Goal: Check status: Check status

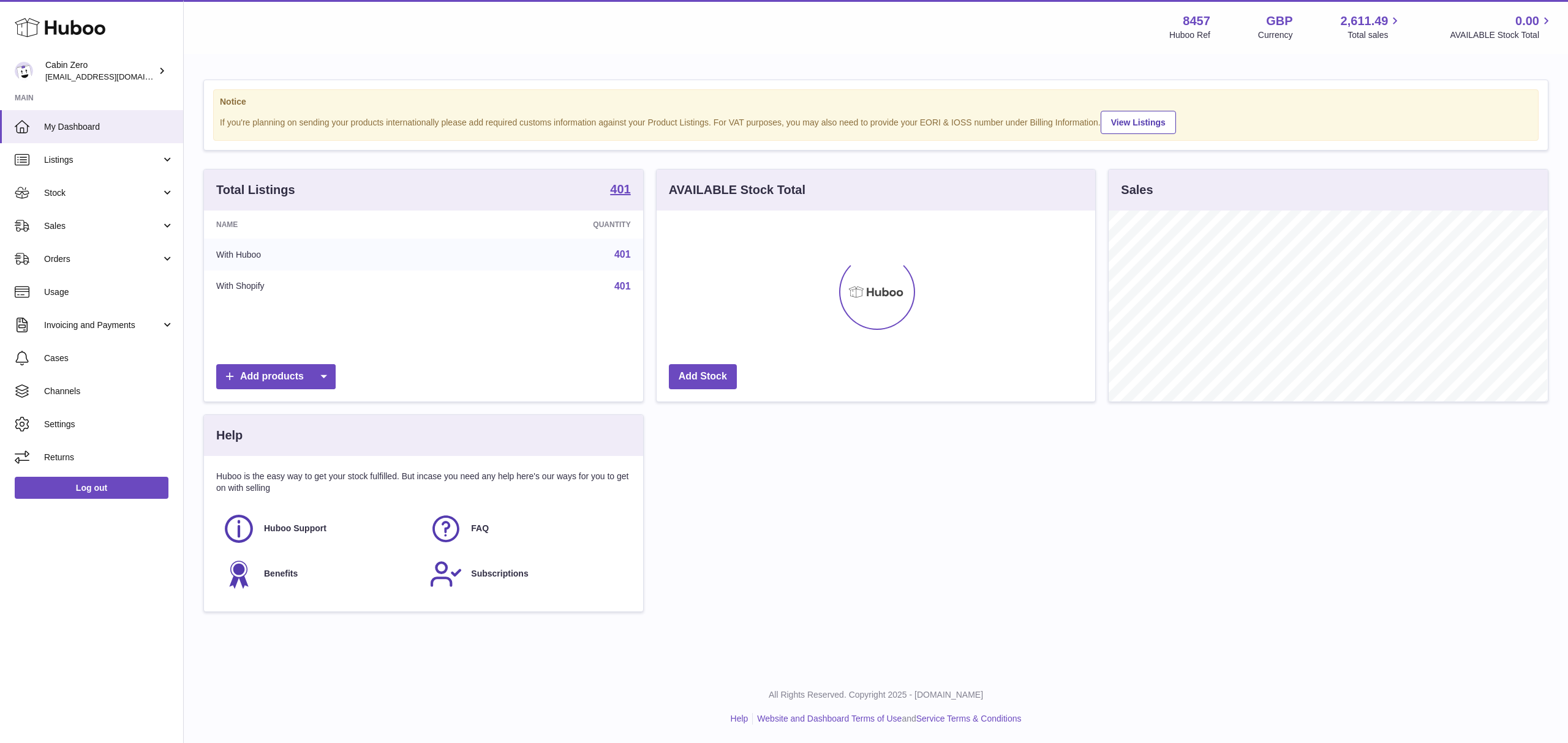
scroll to position [611861, 611978]
click at [607, 189] on div "Total Listings 401" at bounding box center [424, 190] width 439 height 41
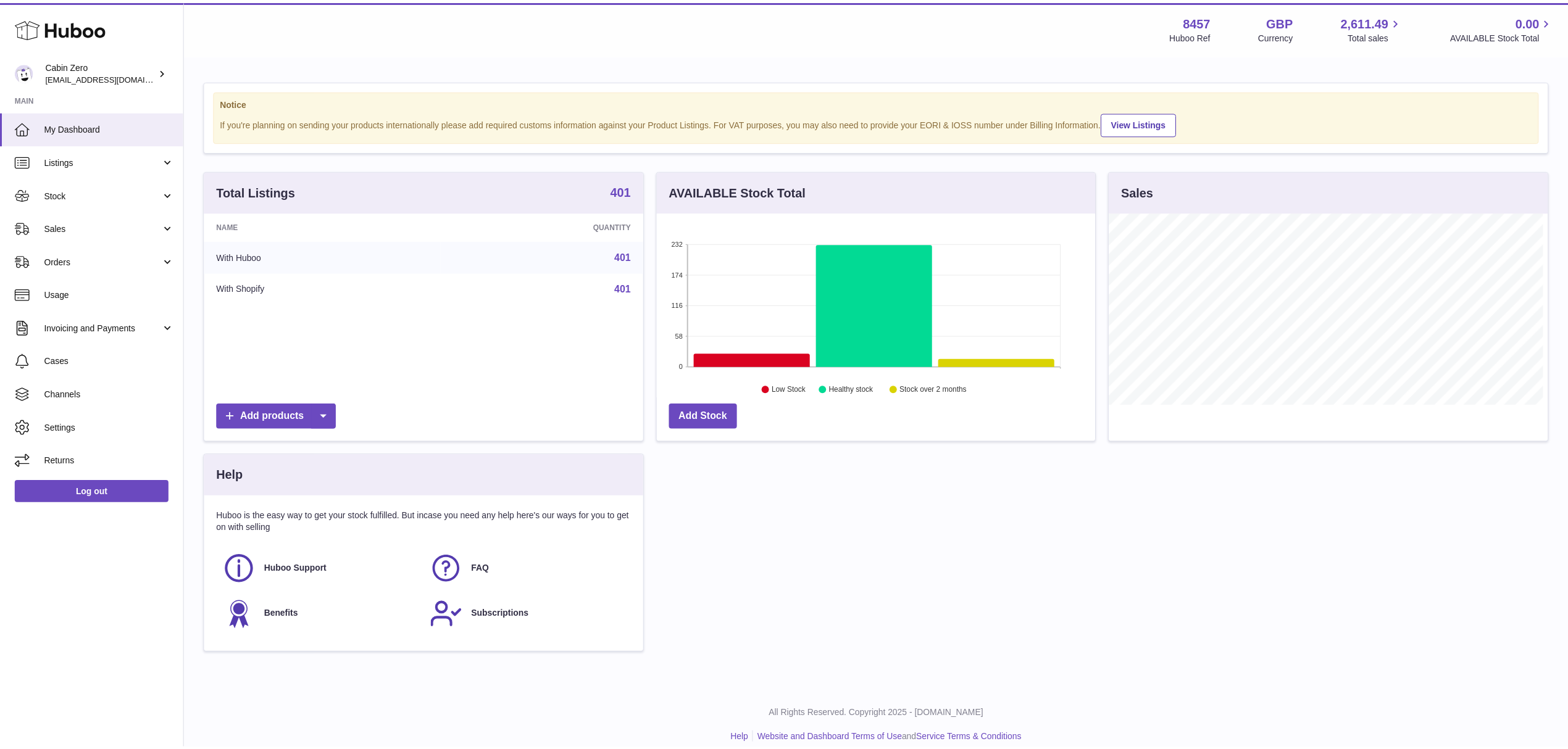
scroll to position [616802, 616939]
click at [621, 191] on strong "401" at bounding box center [622, 191] width 21 height 13
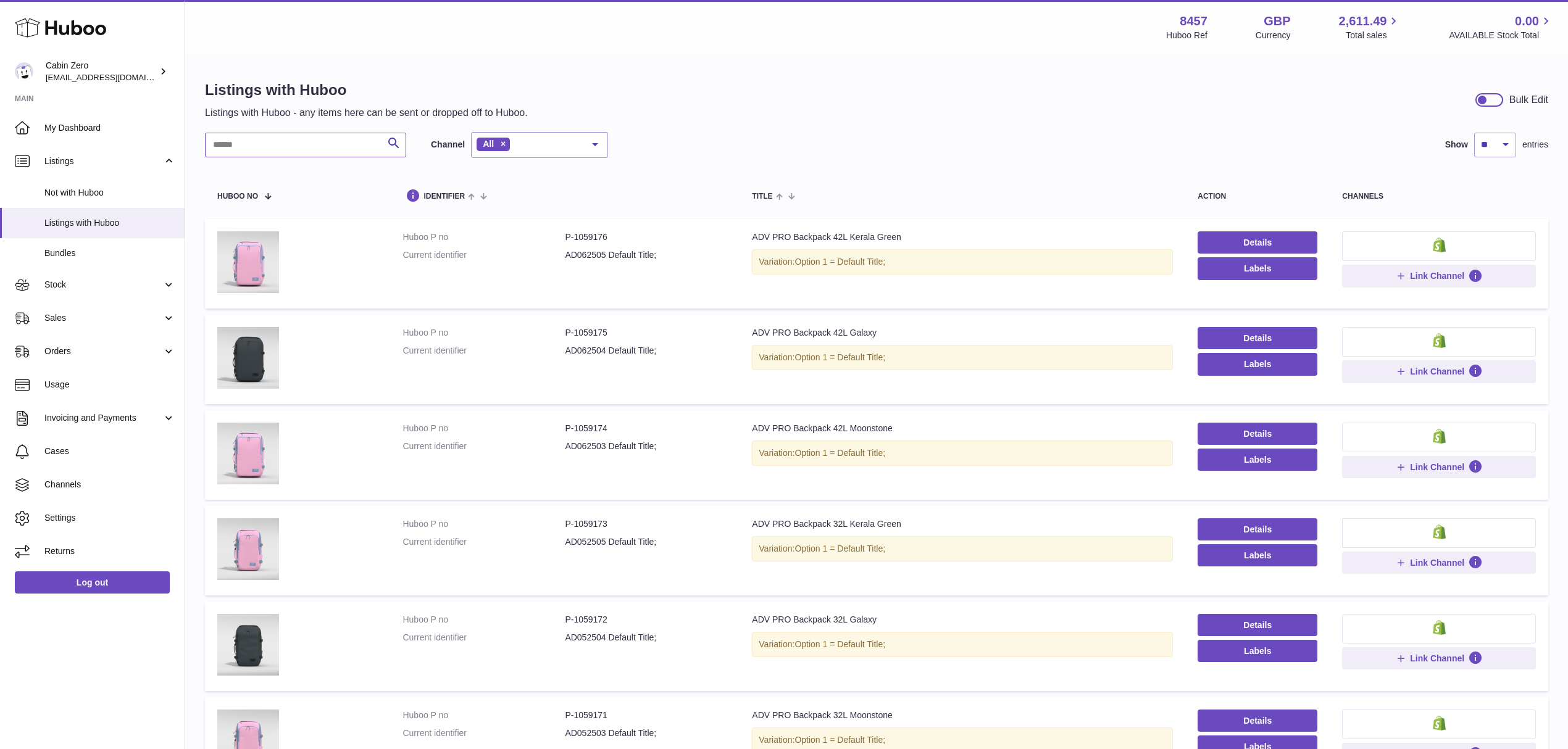
click at [276, 147] on input "text" at bounding box center [306, 144] width 202 height 25
paste input "********"
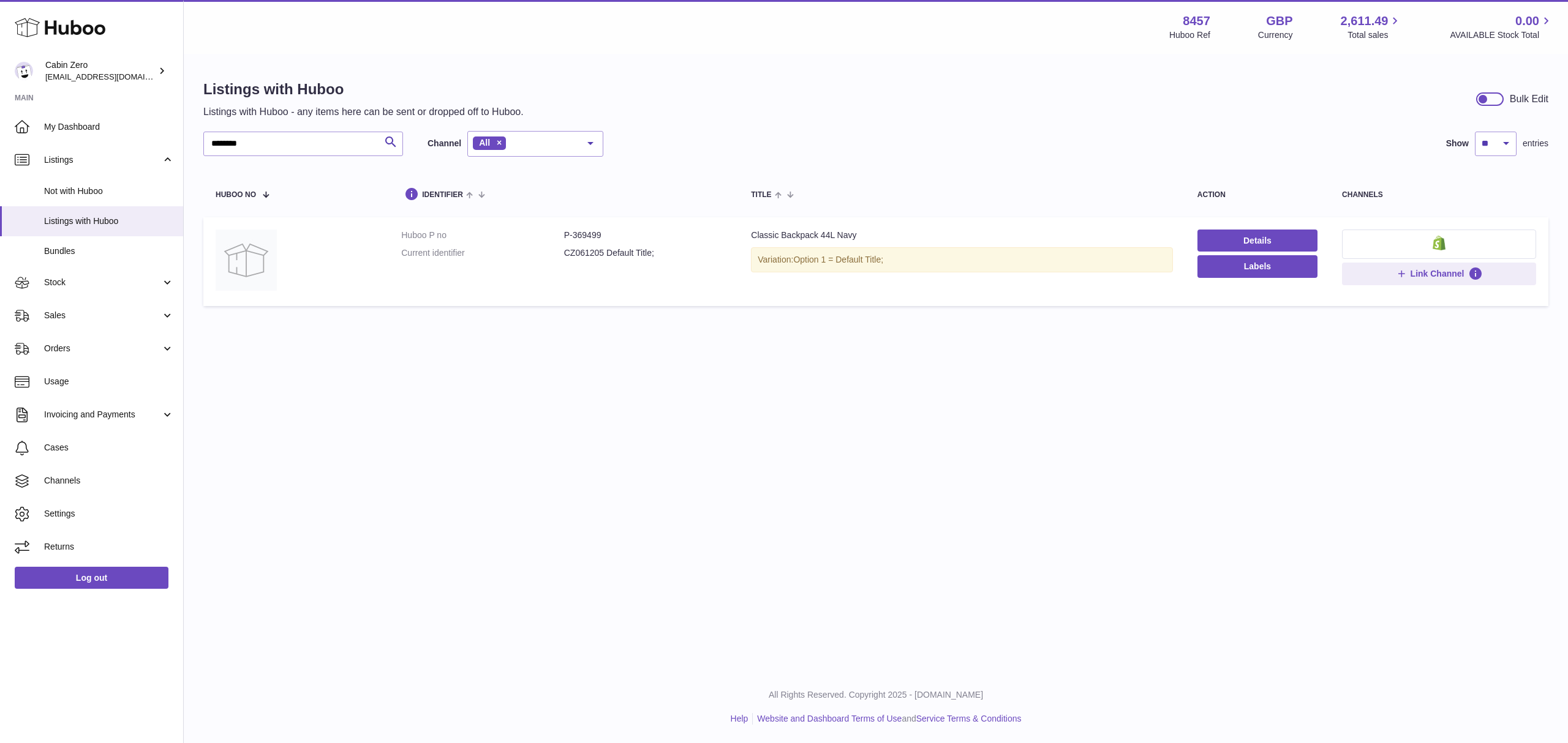
click at [600, 238] on dd "P-369499" at bounding box center [645, 235] width 163 height 12
copy dd "369499"
drag, startPoint x: 273, startPoint y: 150, endPoint x: 218, endPoint y: 150, distance: 55.0
click at [218, 150] on input "********" at bounding box center [303, 143] width 200 height 24
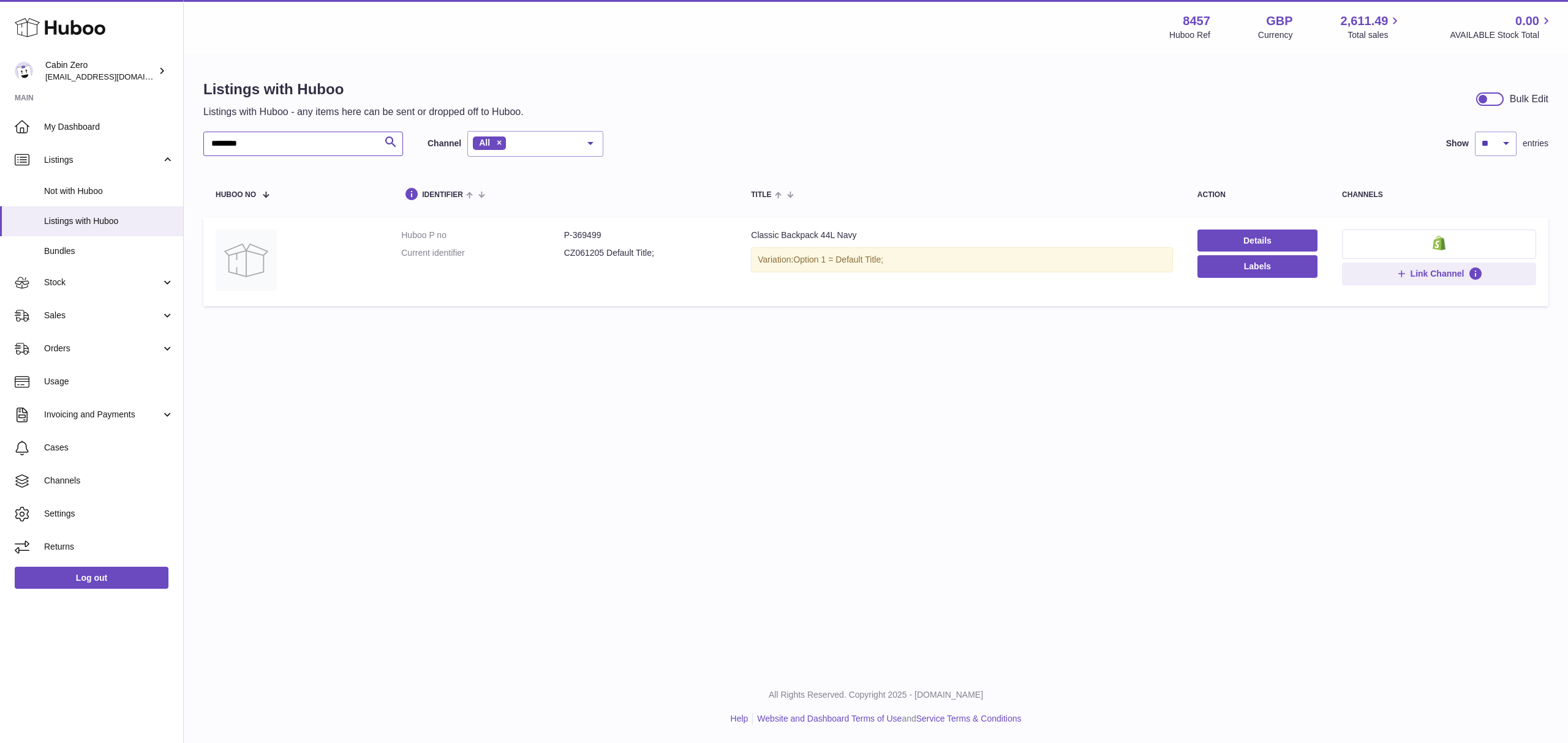
click at [297, 141] on input "********" at bounding box center [303, 143] width 200 height 24
drag, startPoint x: 276, startPoint y: 141, endPoint x: 186, endPoint y: 140, distance: 90.0
click at [186, 140] on div "Listings with Huboo Listings with Huboo - any items here can be sent or dropped…" at bounding box center [875, 196] width 1384 height 282
paste input "text"
click at [584, 235] on dd "P-396280" at bounding box center [645, 235] width 163 height 12
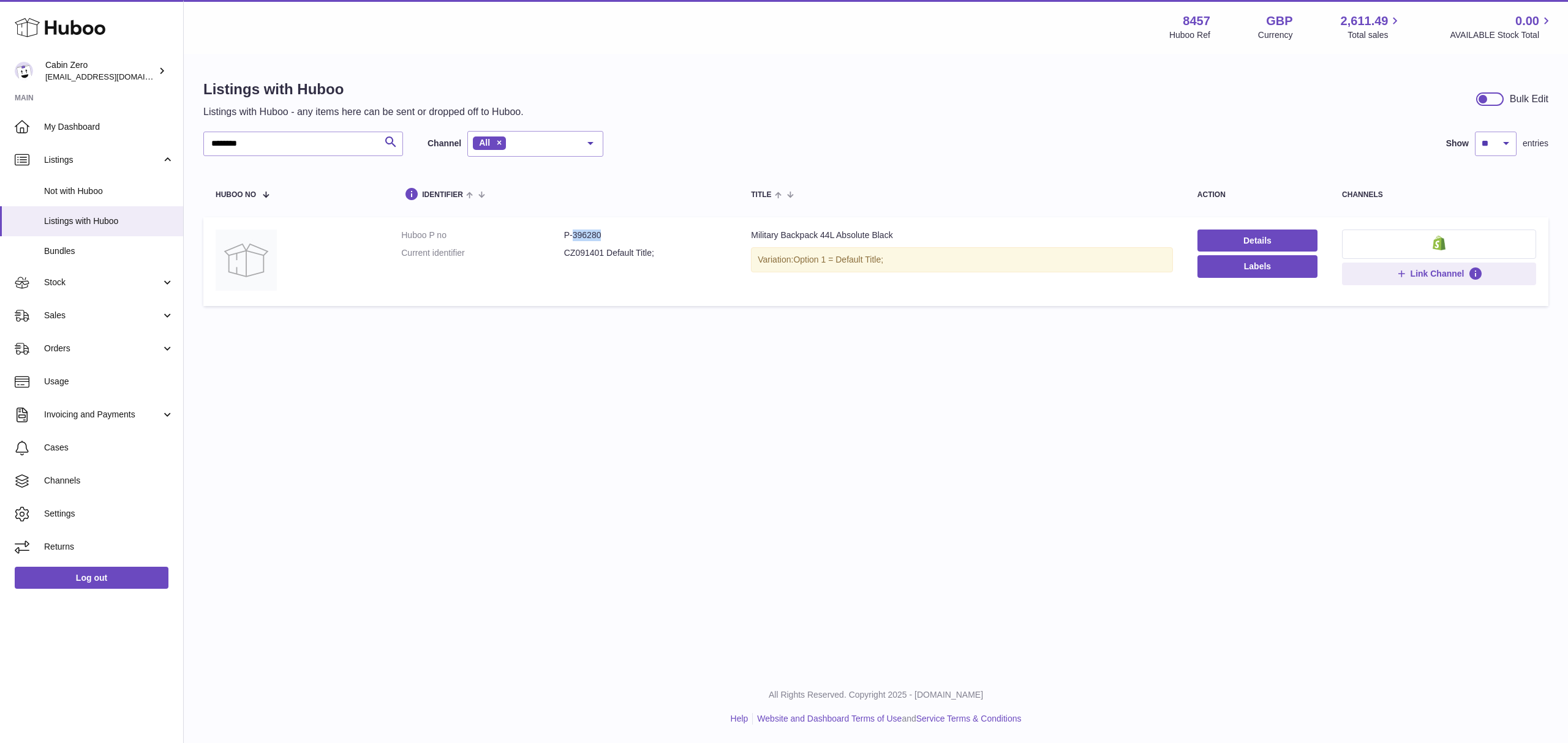
click at [584, 235] on dd "P-396280" at bounding box center [645, 235] width 163 height 12
copy dd "396280"
drag, startPoint x: 253, startPoint y: 143, endPoint x: 183, endPoint y: 140, distance: 70.1
click at [183, 140] on div "Huboo Cabin Zero internalAdmin-8457@internal.huboo.com Main My Dashboard Listin…" at bounding box center [784, 372] width 1568 height 743
paste input "text"
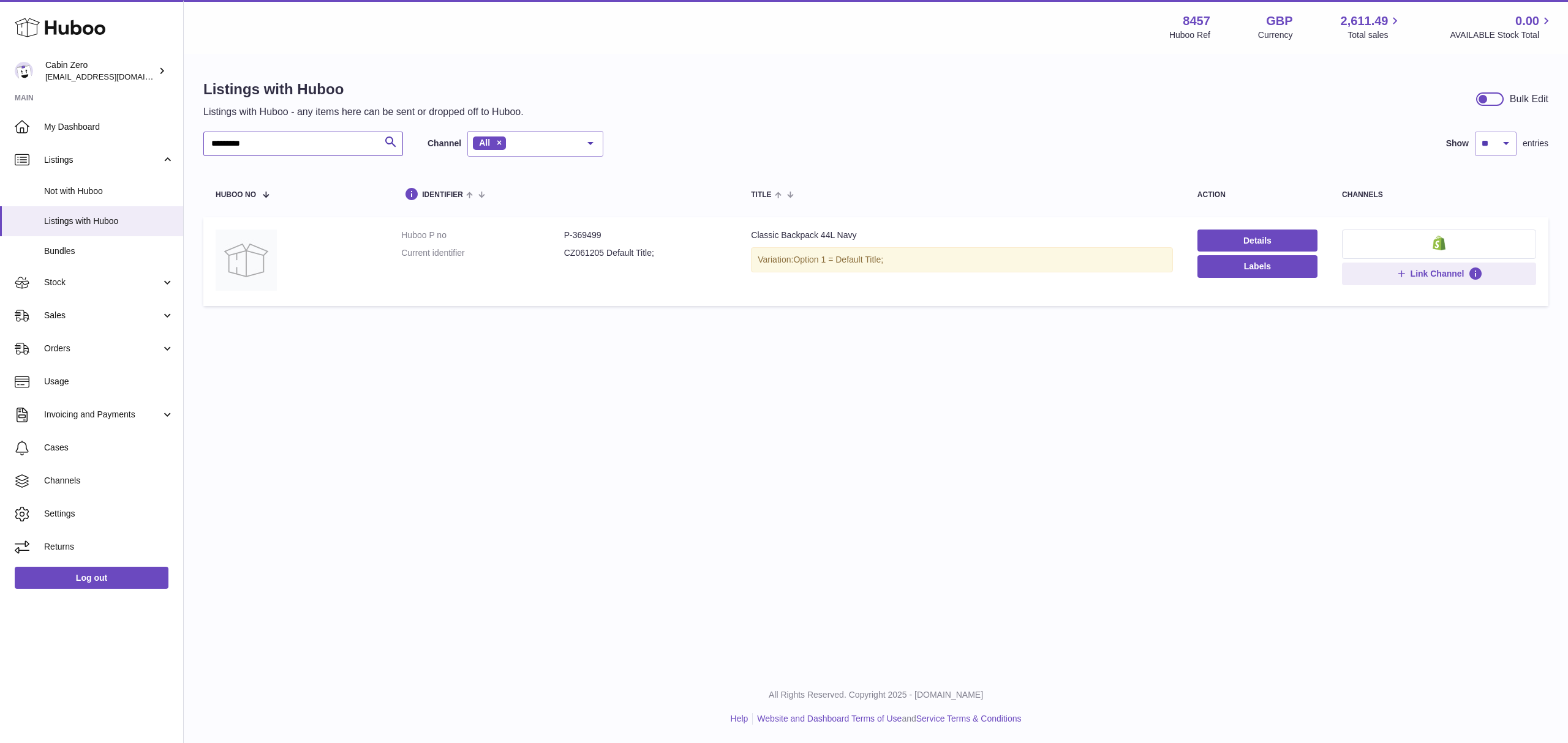
type input "********"
click at [582, 231] on dd "P-369499" at bounding box center [645, 235] width 163 height 12
copy dd "369499"
click at [496, 371] on div "Menu Huboo 8457 Huboo Ref GBP Currency 2,611.49 Total sales 0.00 AVAILABLE Stoc…" at bounding box center [875, 335] width 1384 height 671
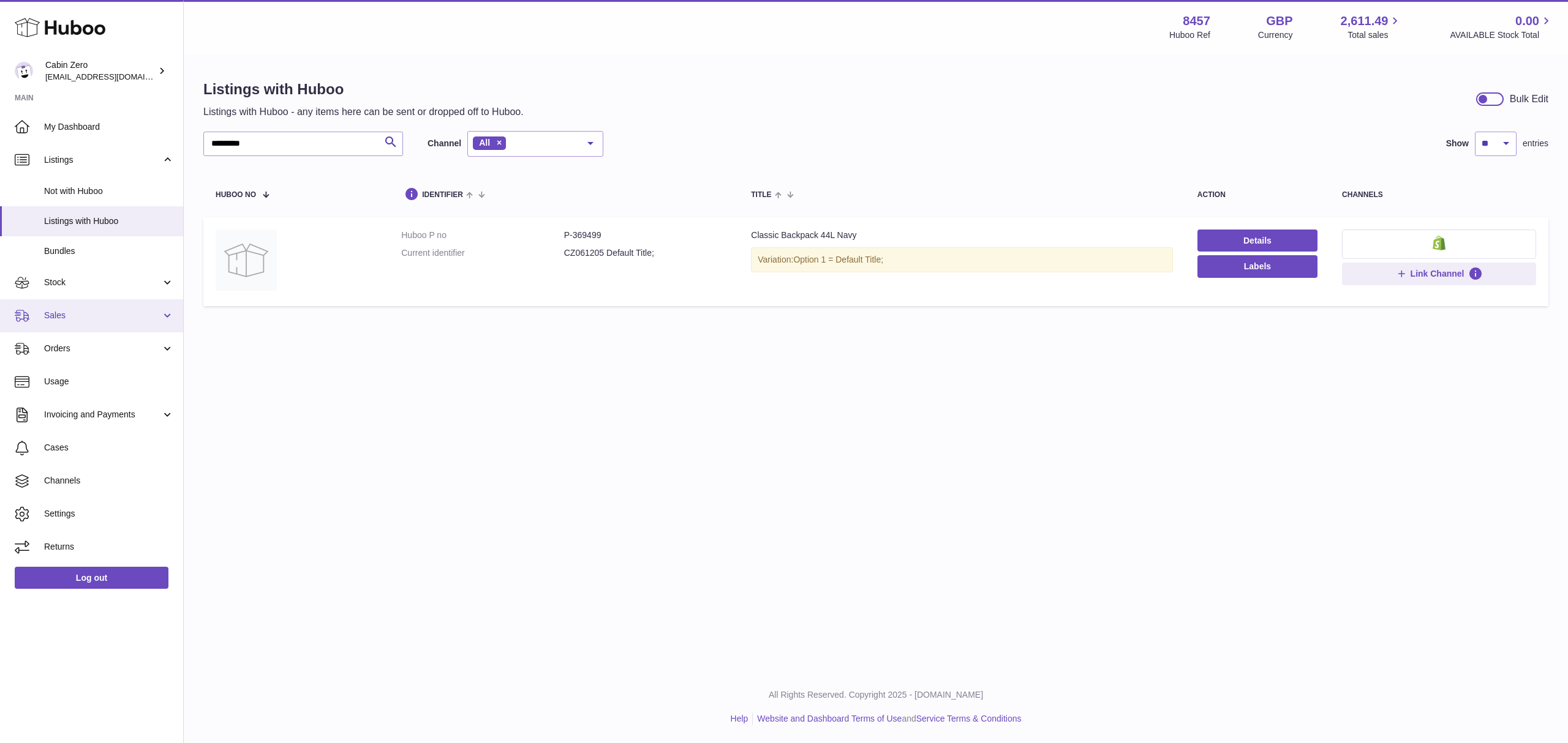
click at [66, 315] on span "Sales" at bounding box center [102, 315] width 117 height 12
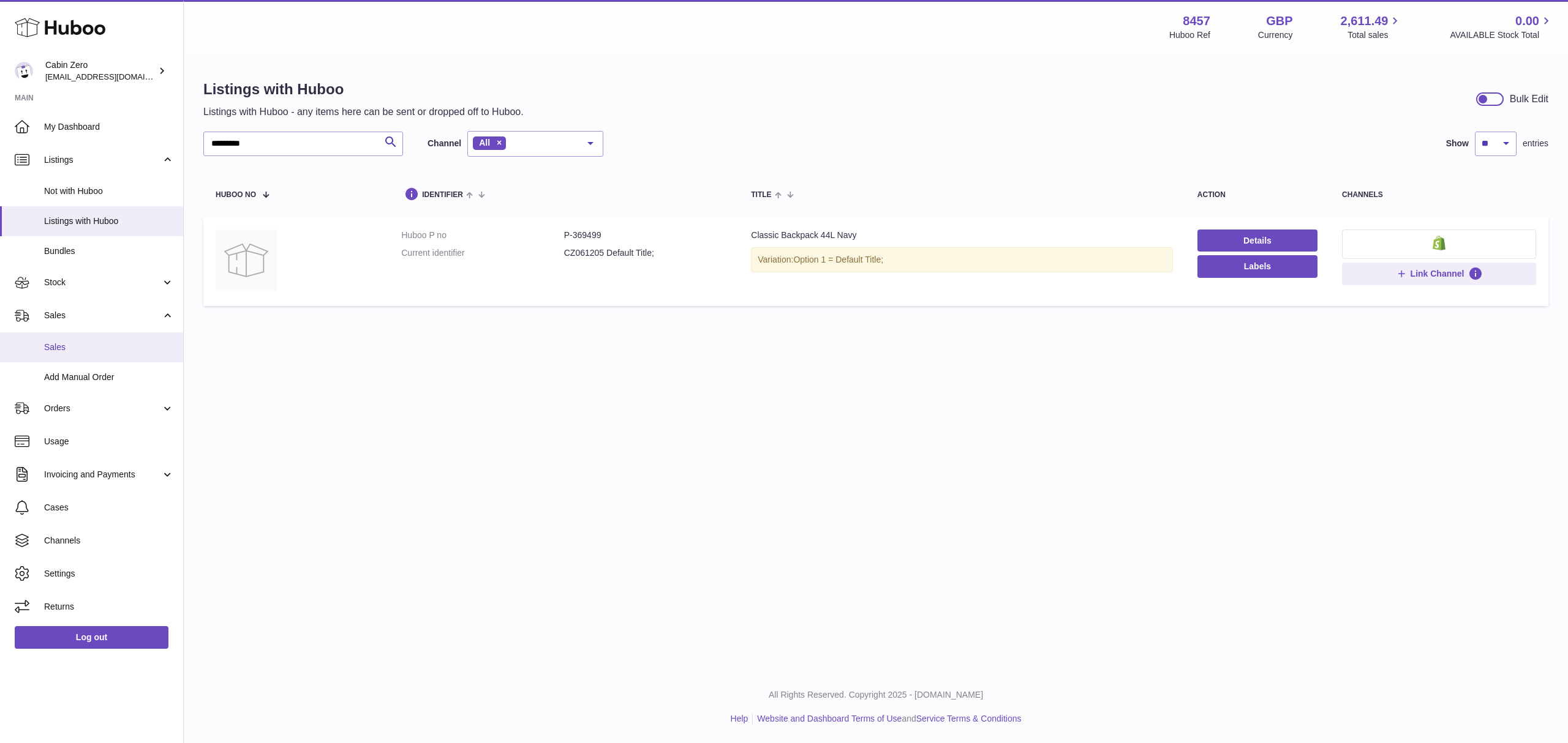
click at [65, 346] on span "Sales" at bounding box center [109, 347] width 130 height 12
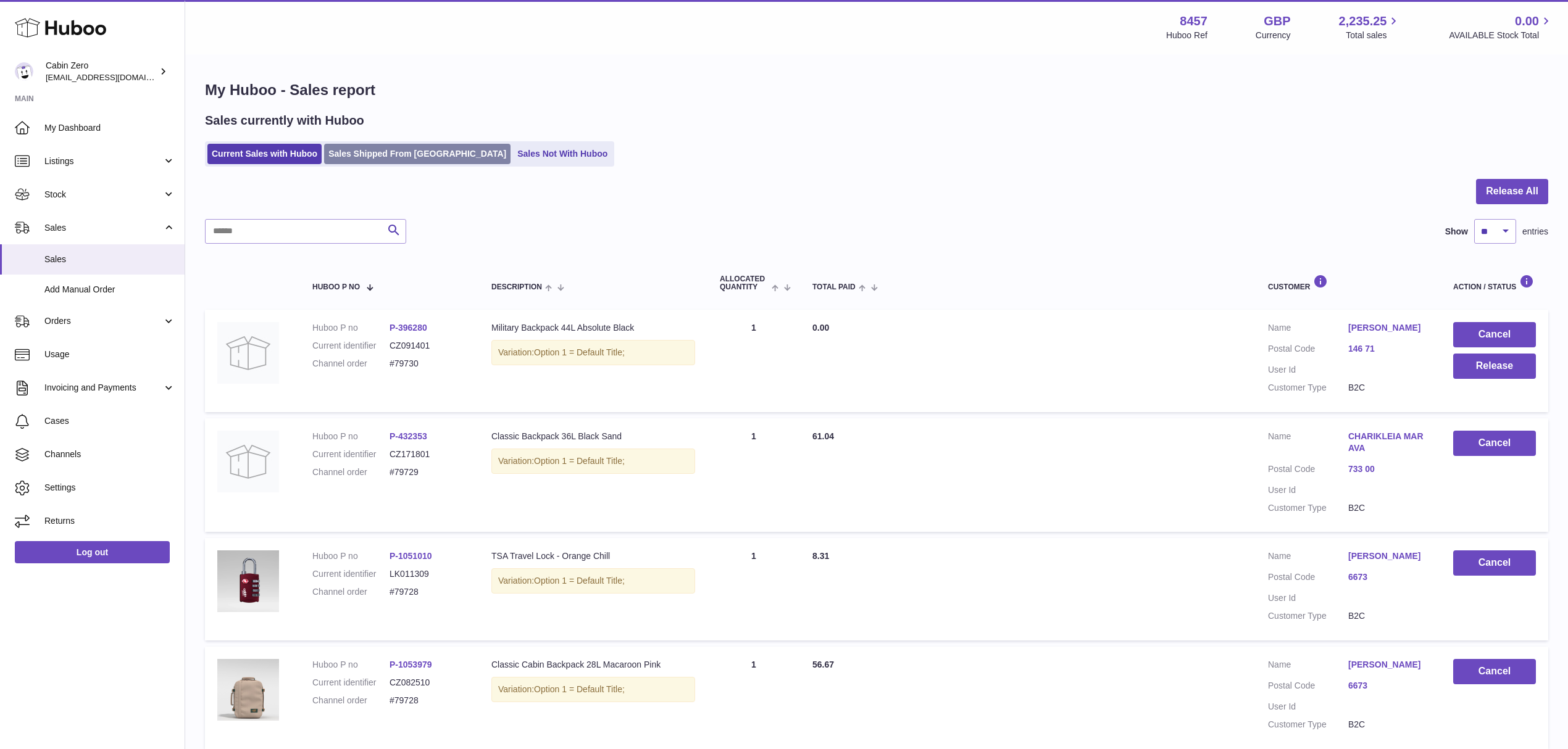
click at [367, 159] on link "Sales Shipped From Huboo" at bounding box center [417, 154] width 187 height 21
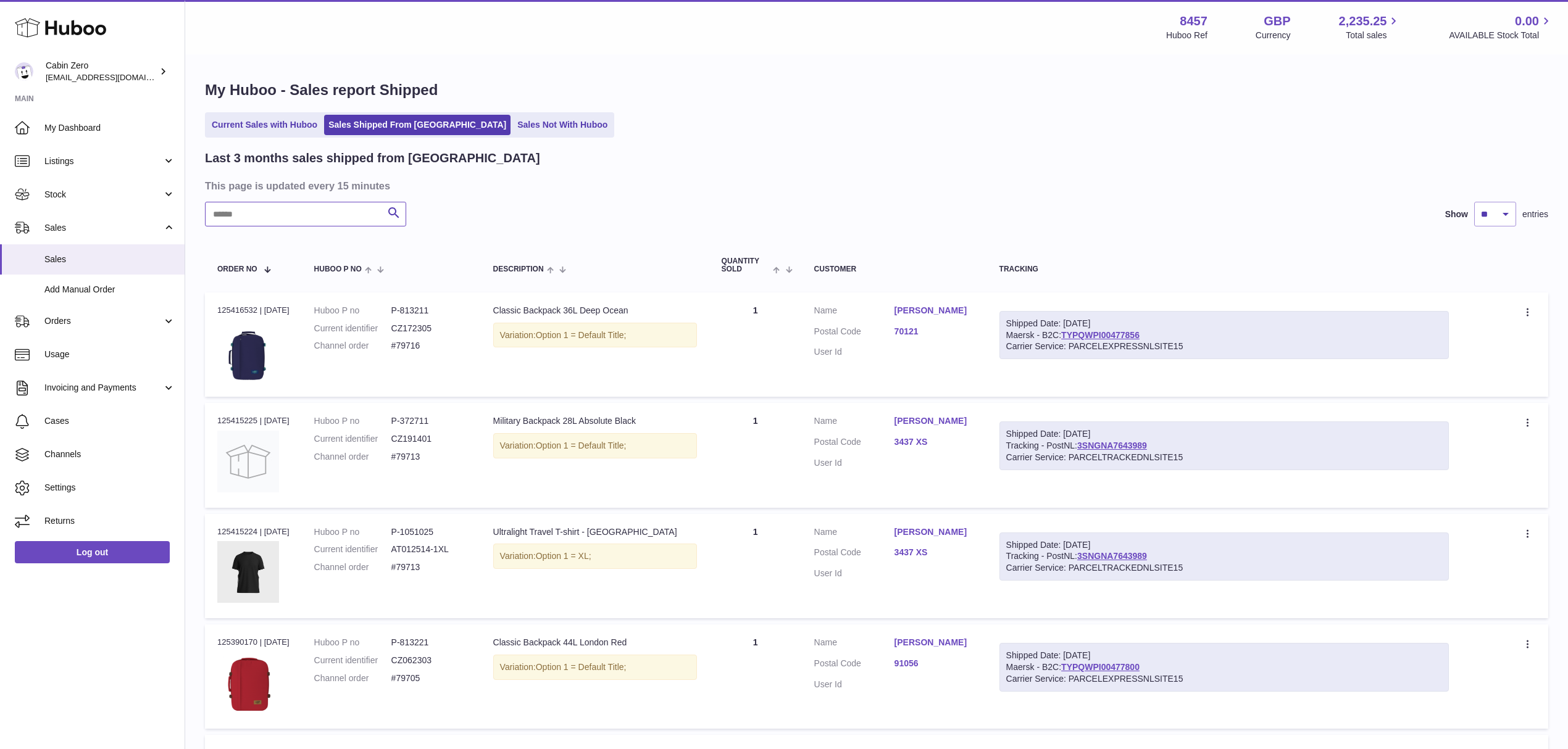
click at [229, 209] on input "text" at bounding box center [306, 213] width 202 height 25
paste input "*****"
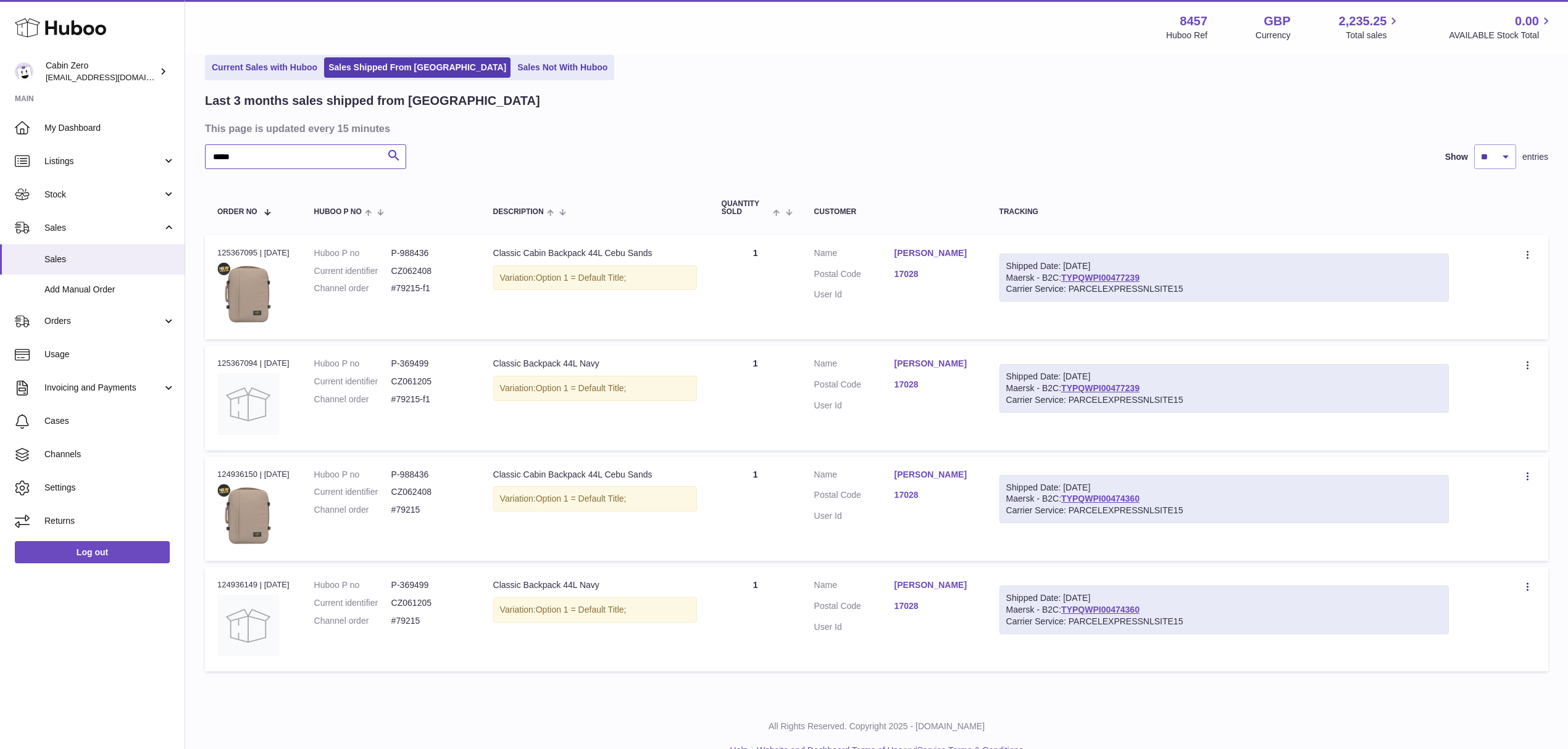
scroll to position [82, 0]
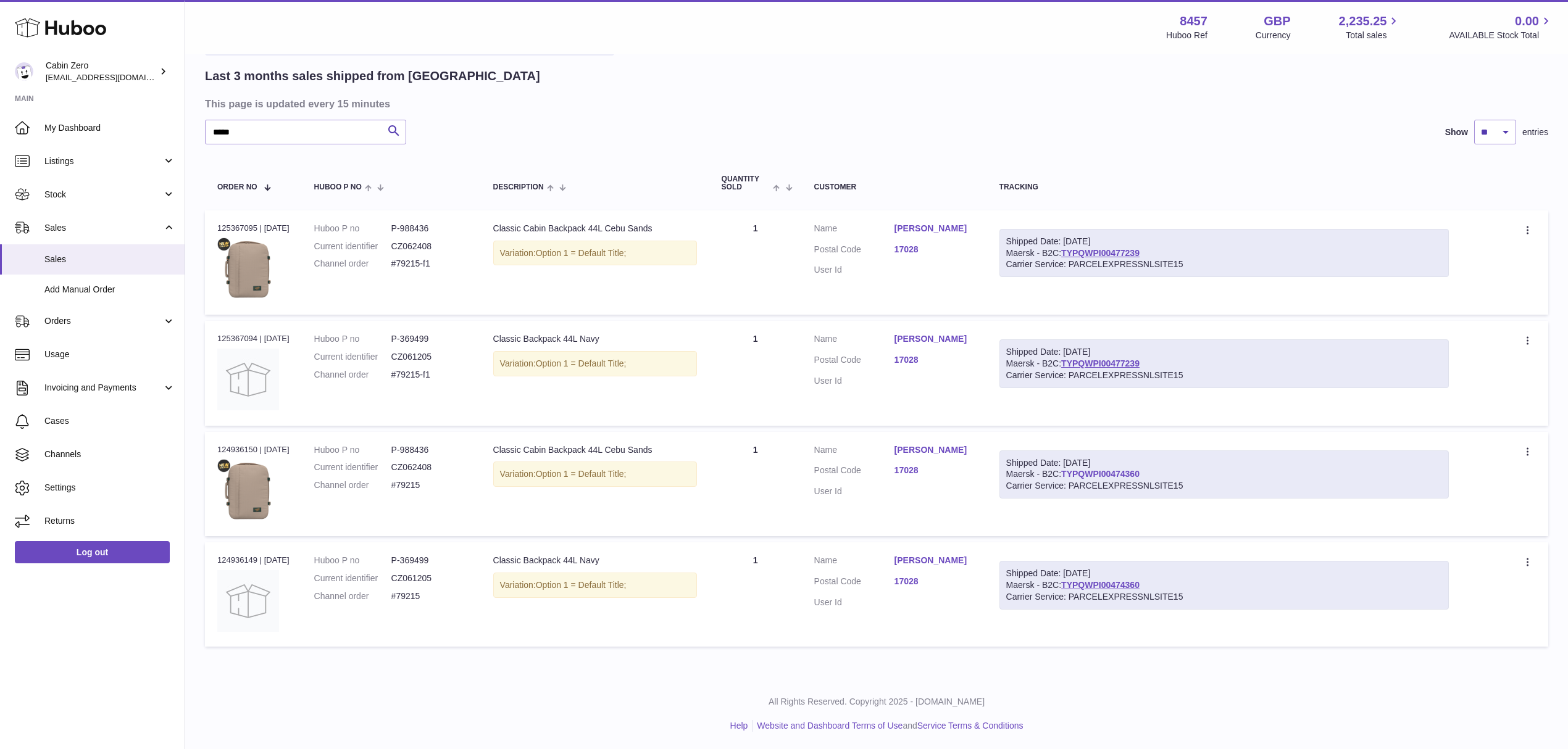
click at [1105, 471] on link "TYPQWPI00474360" at bounding box center [1100, 474] width 79 height 10
click at [1123, 472] on link "TYPQWPI00474360" at bounding box center [1100, 474] width 79 height 10
drag, startPoint x: 264, startPoint y: 129, endPoint x: 187, endPoint y: 127, distance: 77.0
click at [187, 127] on div "My Huboo - Sales report Shipped Current Sales with Huboo Sales Shipped From Hub…" at bounding box center [876, 325] width 1383 height 704
paste input "text"
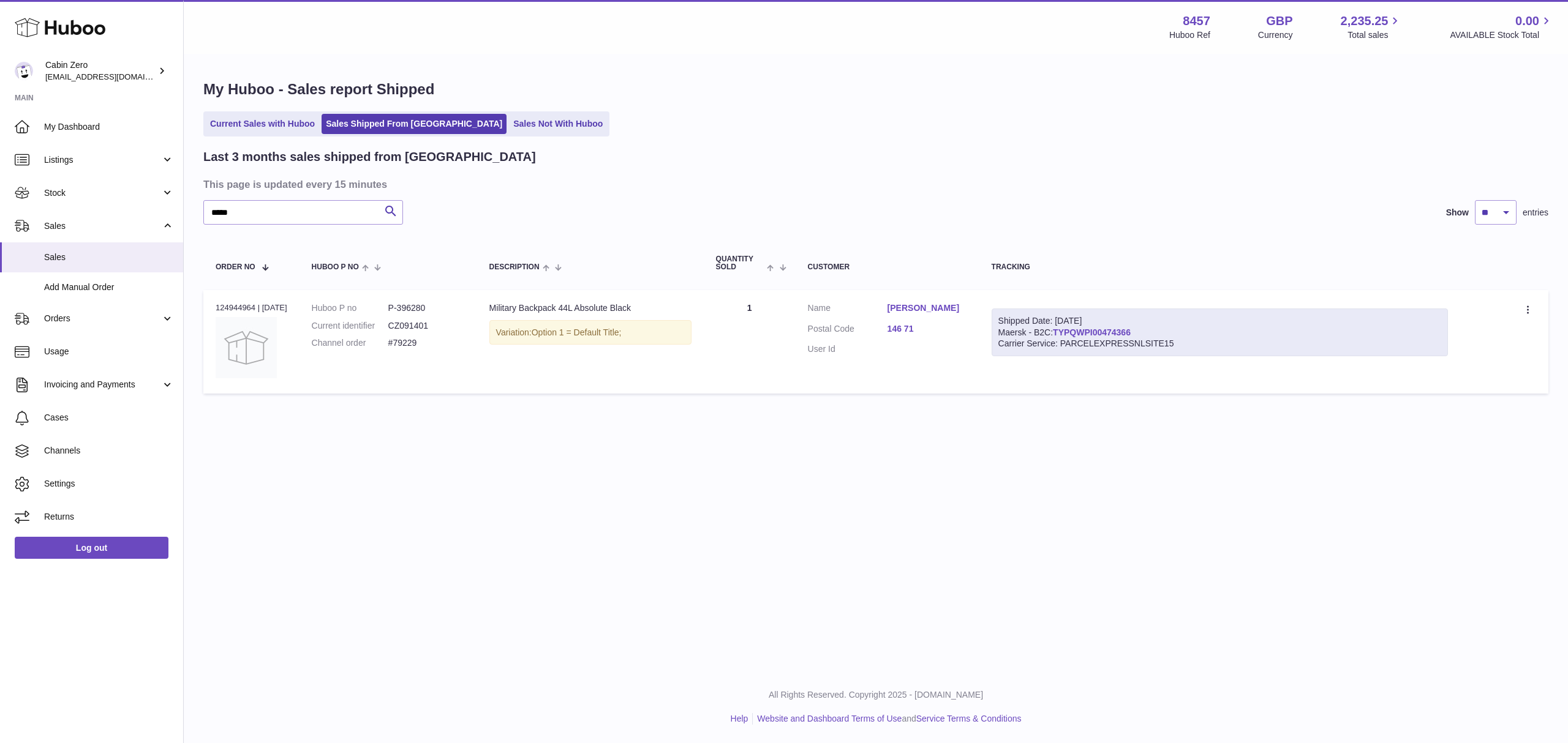
click at [1086, 329] on link "TYPQWPI00474366" at bounding box center [1092, 332] width 78 height 9
drag, startPoint x: 1069, startPoint y: 317, endPoint x: 1172, endPoint y: 312, distance: 103.1
click at [1172, 312] on div "Shipped Date: 19th Sep 2025 Maersk - B2C: TYPQWPI00474366 Carrier Service: PARC…" at bounding box center [1219, 332] width 456 height 48
copy div "19th Sep 2025"
click at [176, 212] on div "Huboo Cabin Zero internalAdmin-8457@internal.huboo.com Main My Dashboard Listin…" at bounding box center [784, 372] width 1568 height 743
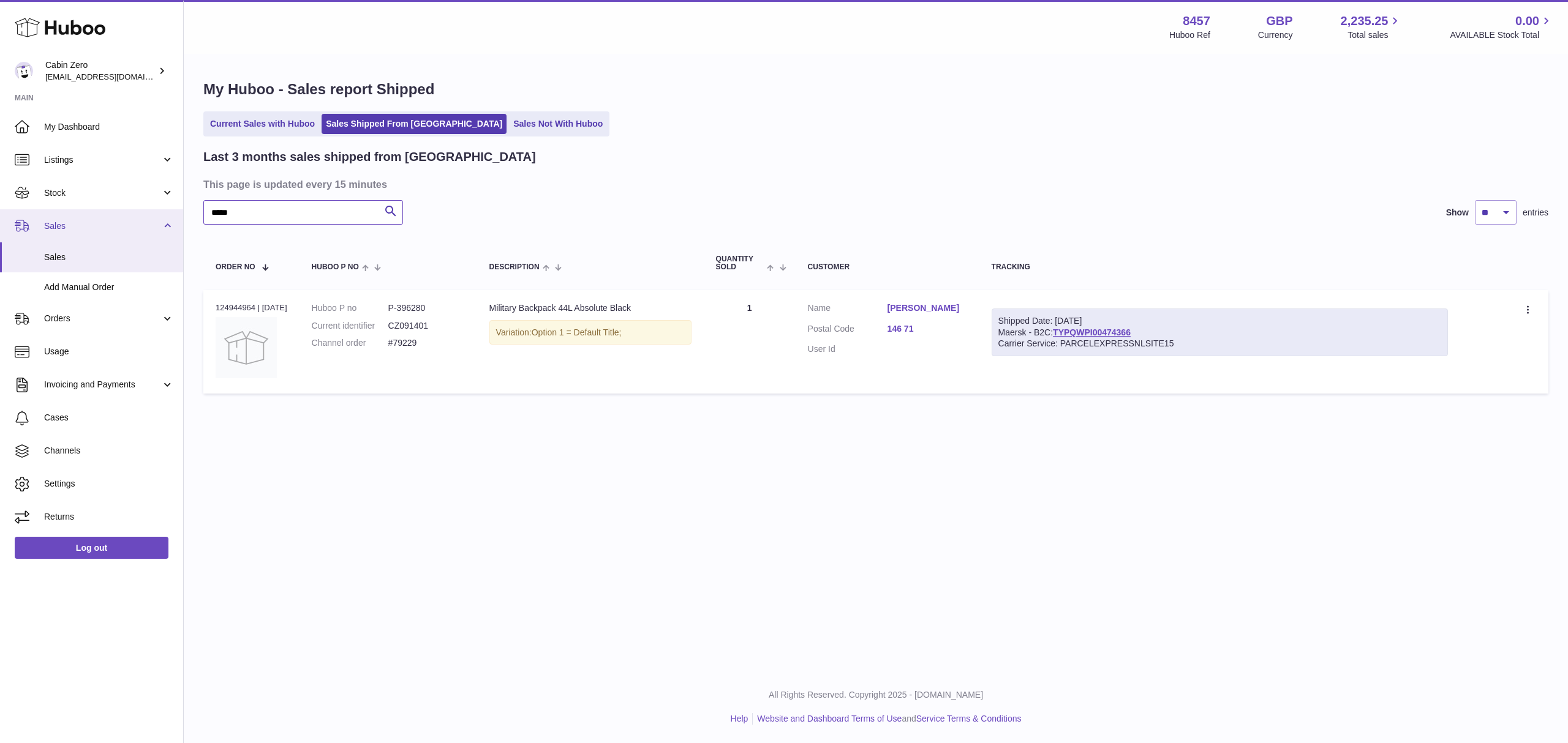
paste input "text"
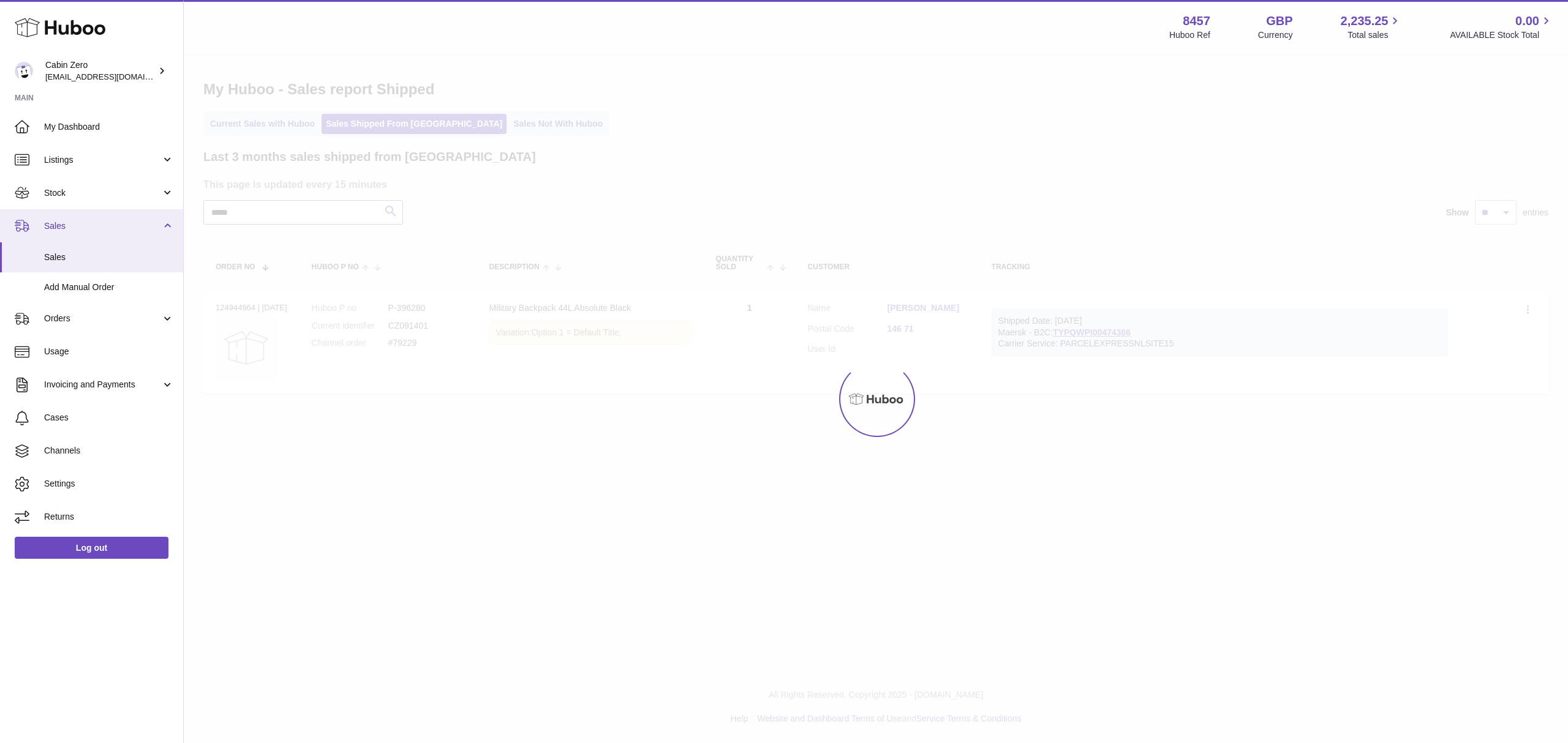
type input "*****"
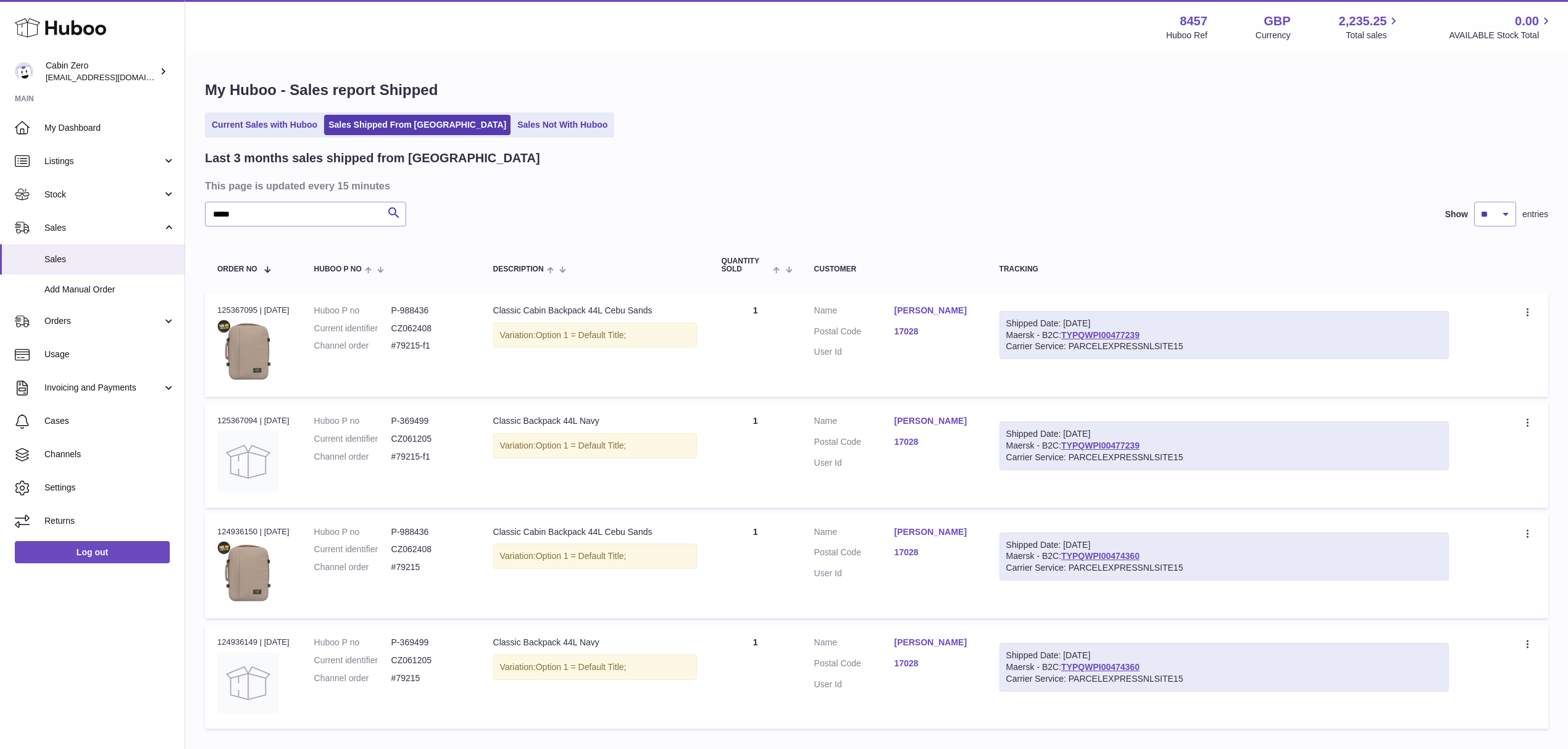
drag, startPoint x: 1079, startPoint y: 542, endPoint x: 1185, endPoint y: 542, distance: 106.0
click at [1185, 542] on div "Shipped Date: 18th Sep 2025" at bounding box center [1224, 545] width 436 height 12
copy div "18th Sep 2025"
click at [623, 204] on div "***** Search Show ** ** ** entries" at bounding box center [876, 213] width 1343 height 25
click at [69, 319] on span "Orders" at bounding box center [103, 321] width 118 height 12
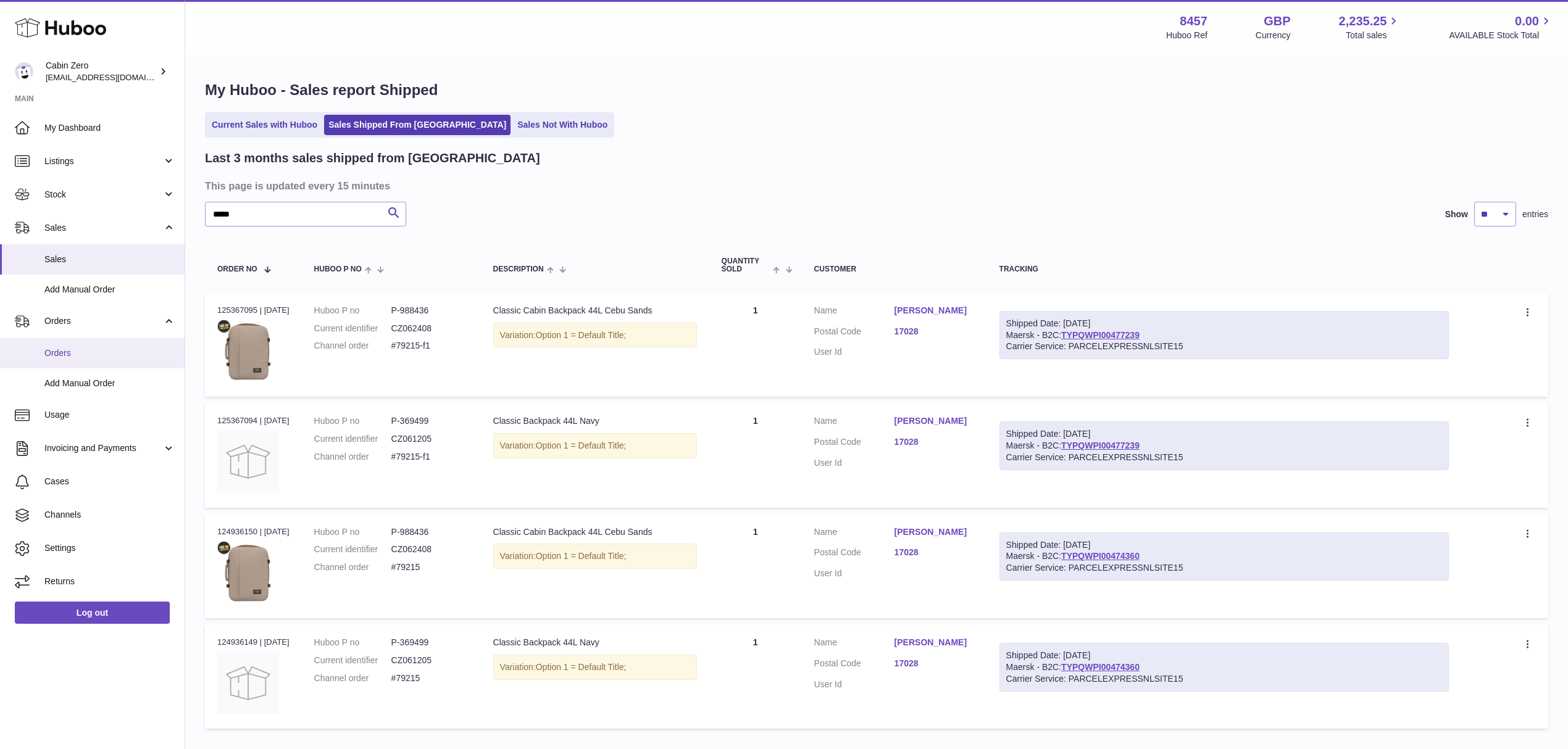
click at [67, 354] on span "Orders" at bounding box center [110, 353] width 131 height 12
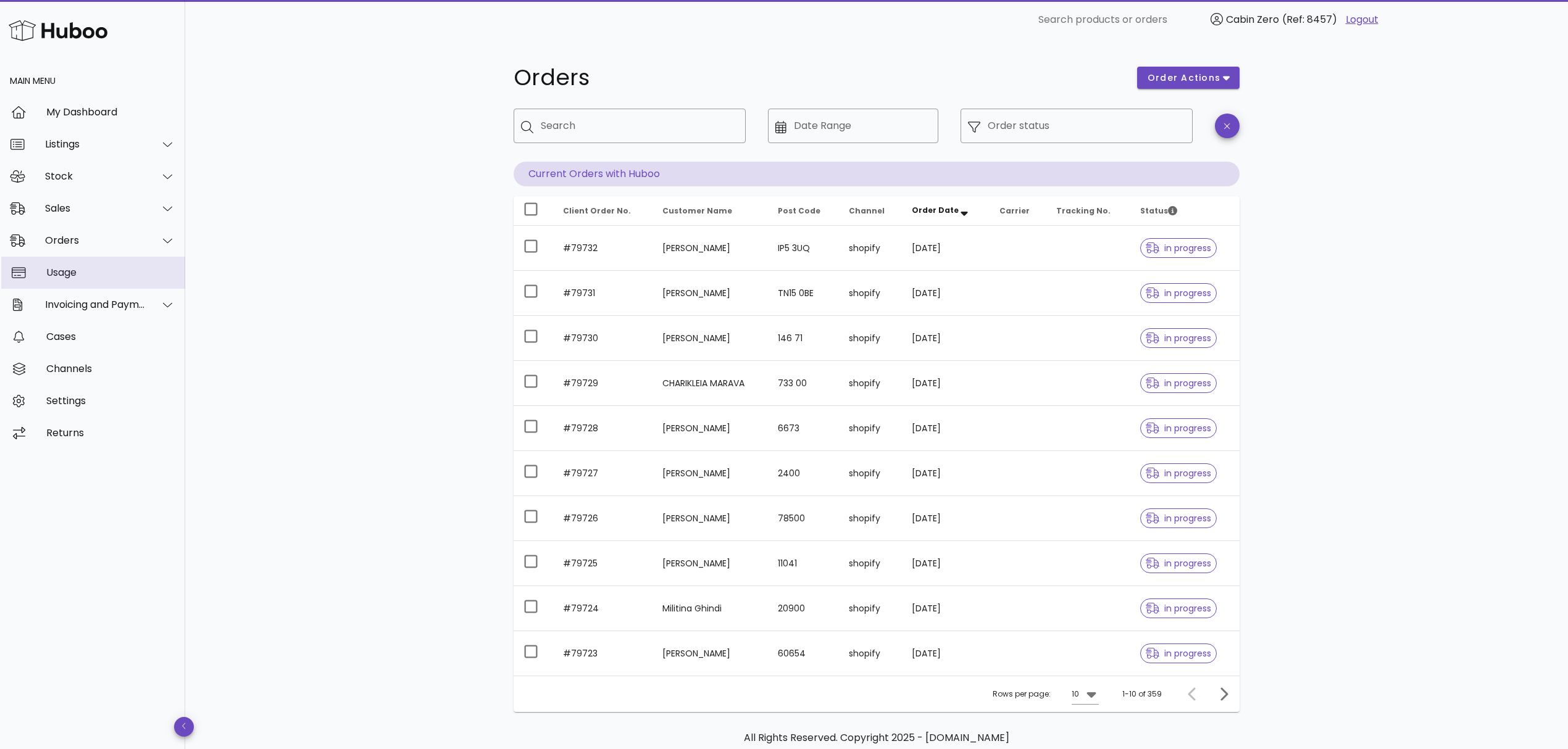
click at [68, 272] on div "Usage" at bounding box center [110, 272] width 129 height 12
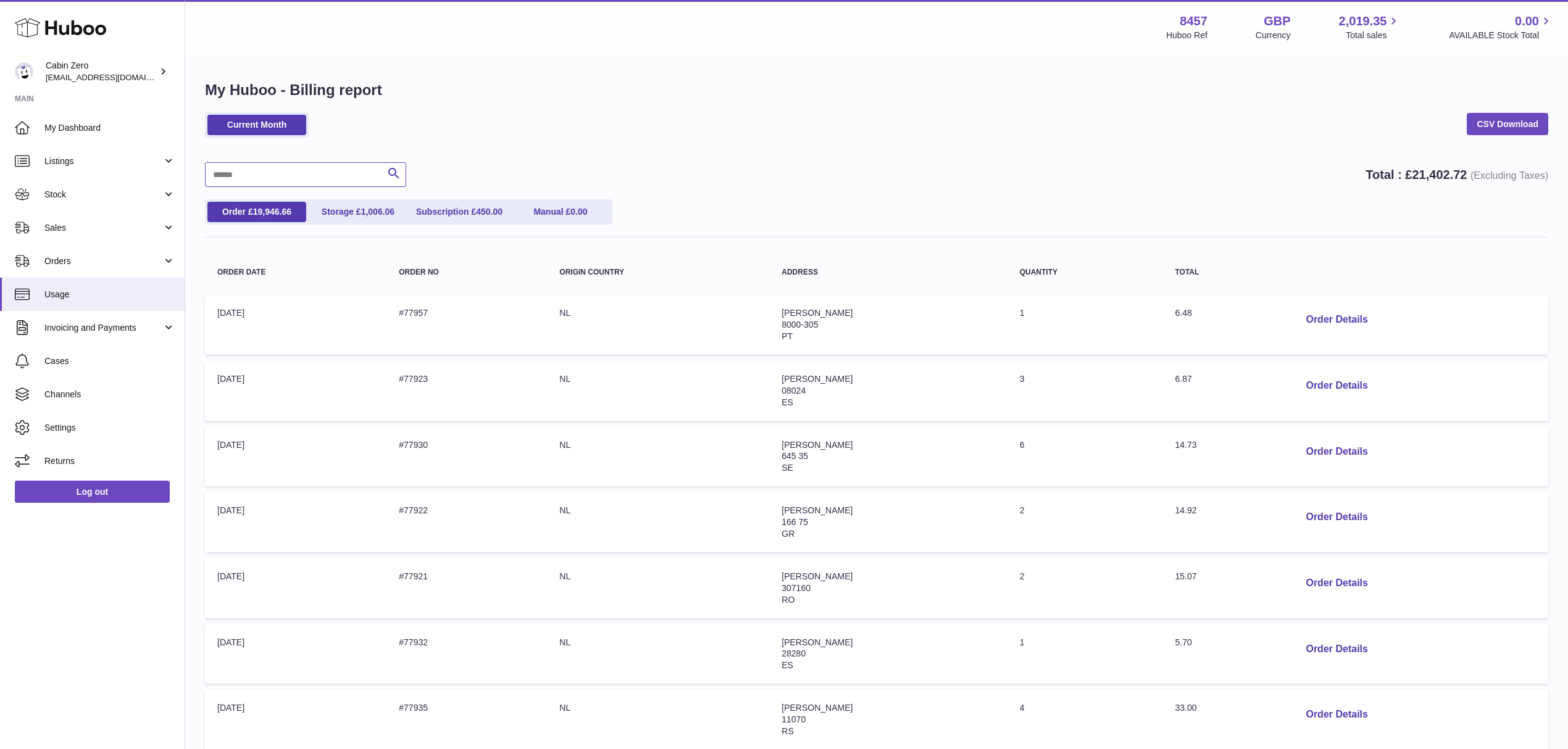
click at [252, 176] on input "text" at bounding box center [306, 175] width 202 height 25
paste input "*****"
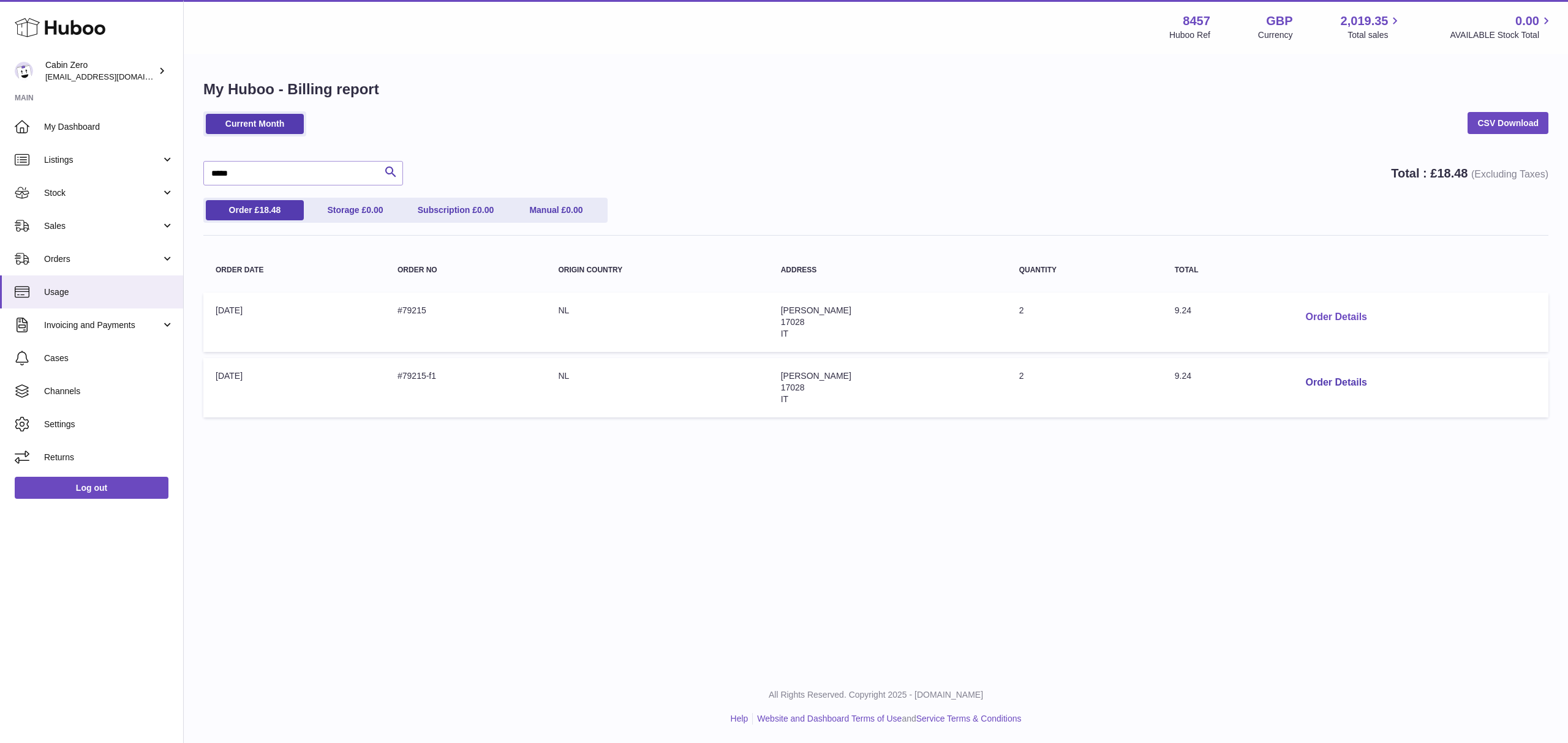
click at [1336, 317] on button "Order Details" at bounding box center [1336, 317] width 81 height 25
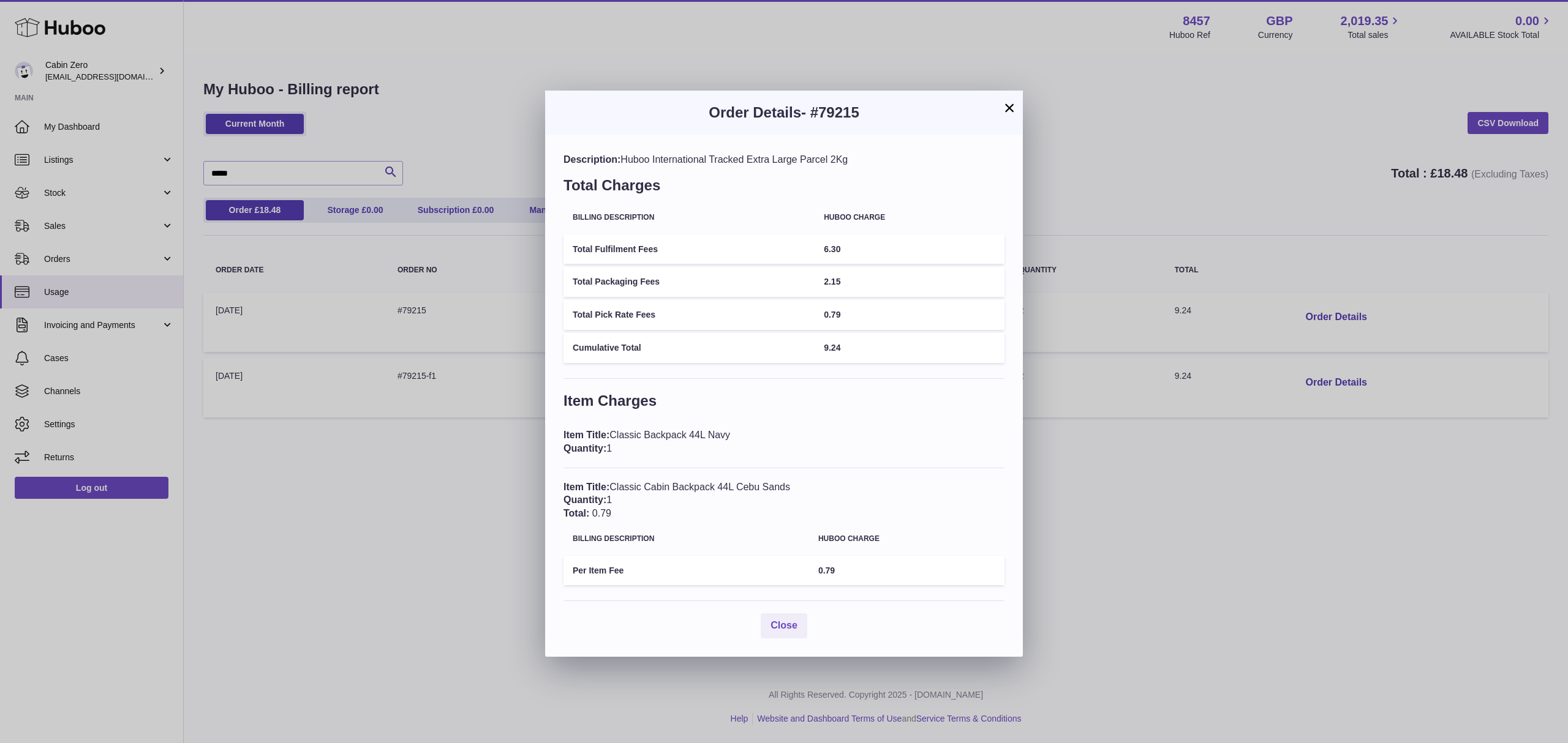
click at [1258, 456] on div "× Order Details - #79215 Description: Huboo International Tracked Extra Large P…" at bounding box center [784, 372] width 1568 height 743
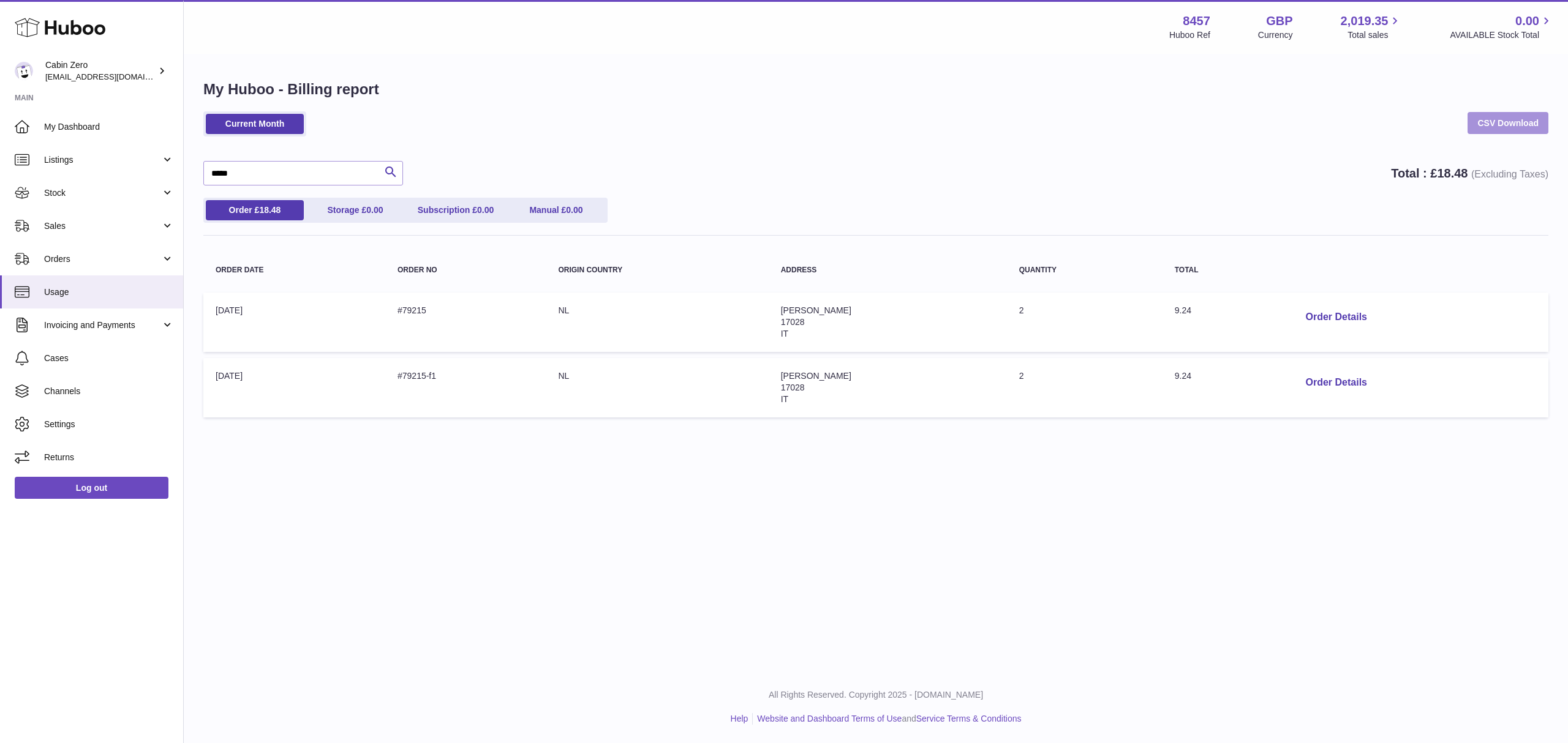
click at [1498, 126] on link "CSV Download" at bounding box center [1507, 123] width 81 height 22
click at [227, 176] on input "*****" at bounding box center [303, 173] width 200 height 24
paste input "text"
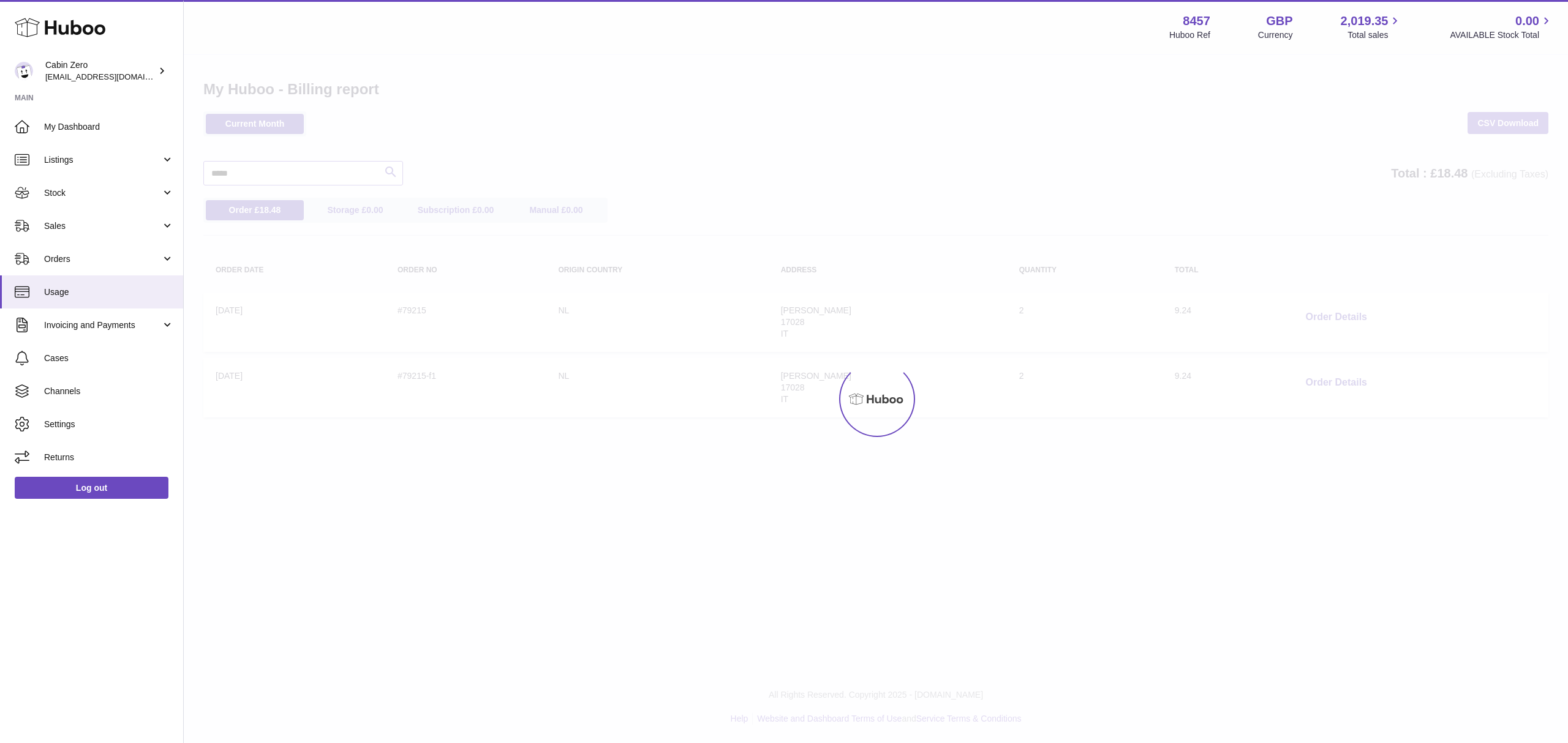
type input "*****"
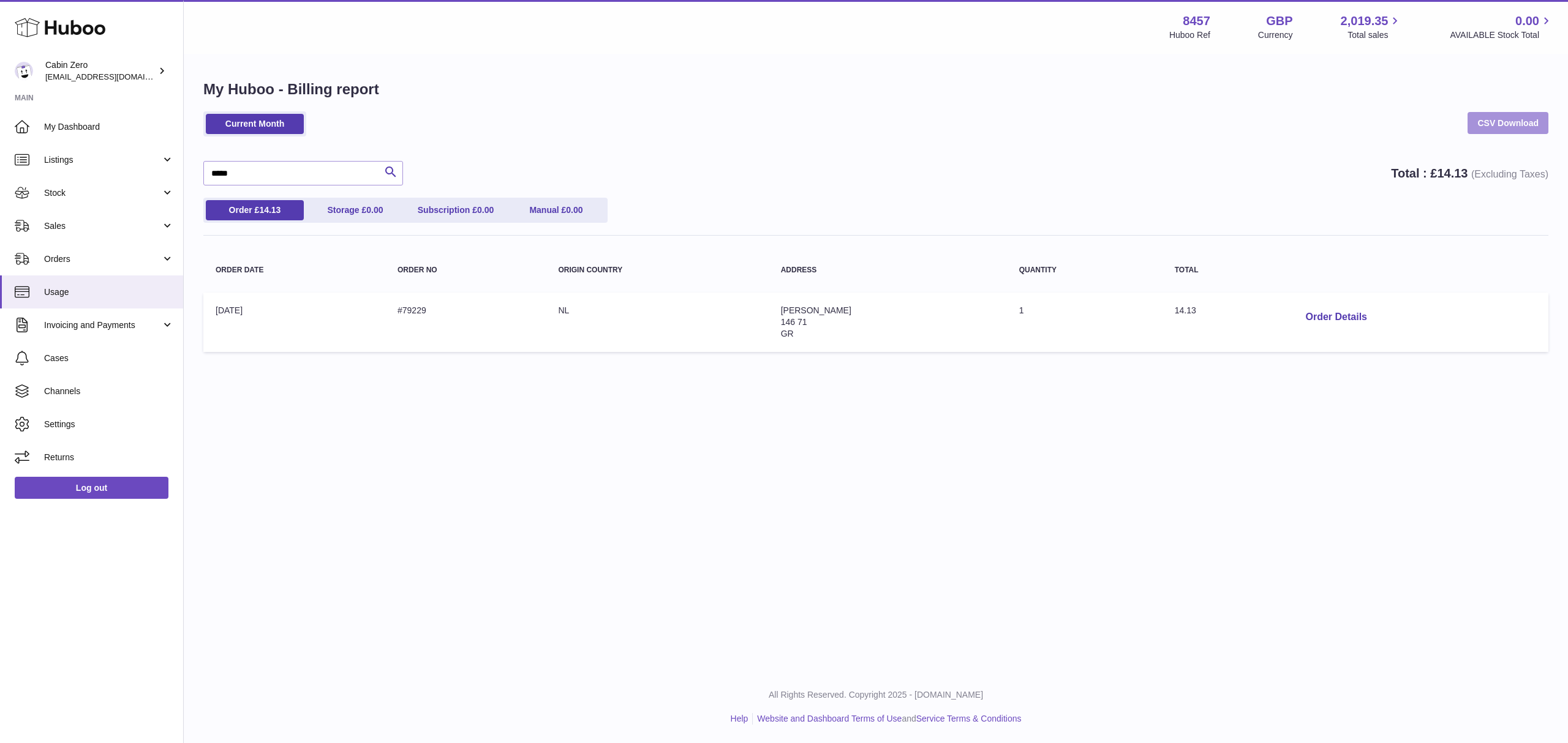
click at [1490, 123] on link "CSV Download" at bounding box center [1507, 123] width 81 height 22
